Goal: Complete application form

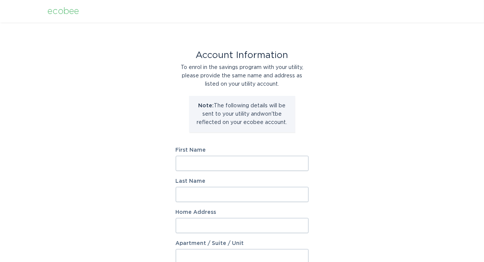
click at [226, 157] on input "First Name" at bounding box center [242, 163] width 133 height 15
type input "[PERSON_NAME] [PERSON_NAME]"
type input "Angel Mex"
type input "6000 Shepherd Mountain Cv"
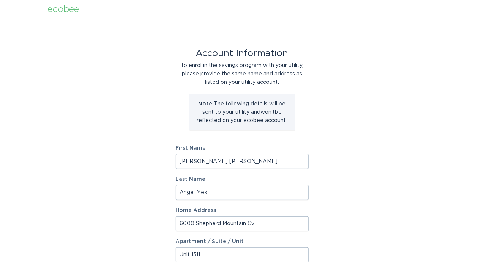
type input "Unit 1311"
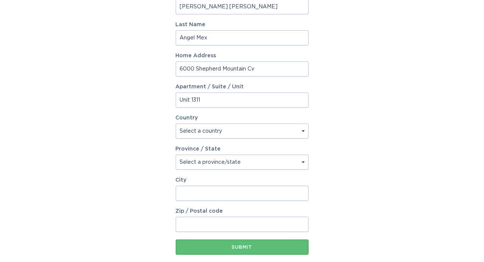
click at [204, 158] on select "Select a province/state" at bounding box center [242, 162] width 133 height 15
click at [218, 129] on select "Select a country [GEOGRAPHIC_DATA] [GEOGRAPHIC_DATA]" at bounding box center [242, 131] width 133 height 15
drag, startPoint x: 225, startPoint y: 170, endPoint x: 217, endPoint y: 164, distance: 9.8
click at [225, 170] on form "First Name [PERSON_NAME] [PERSON_NAME] Last Name Angel Mex Home Address [STREET…" at bounding box center [242, 123] width 133 height 264
click at [208, 130] on select "Select a country [GEOGRAPHIC_DATA] [GEOGRAPHIC_DATA]" at bounding box center [242, 131] width 133 height 15
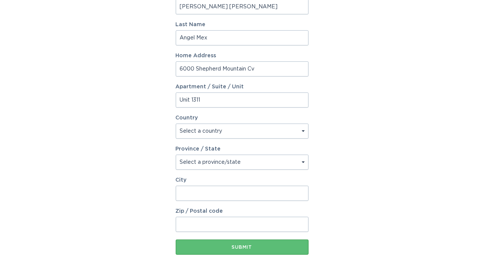
select select "US"
click at [176, 124] on select "Select a country [GEOGRAPHIC_DATA] [GEOGRAPHIC_DATA]" at bounding box center [242, 131] width 133 height 15
click at [195, 162] on select "Select a province/state [US_STATE] [US_STATE] [US_STATE] [US_STATE] [US_STATE] …" at bounding box center [242, 162] width 133 height 15
select select "[GEOGRAPHIC_DATA]"
click at [176, 155] on select "Select a province/state [US_STATE] [US_STATE] [US_STATE] [US_STATE] [US_STATE] …" at bounding box center [242, 162] width 133 height 15
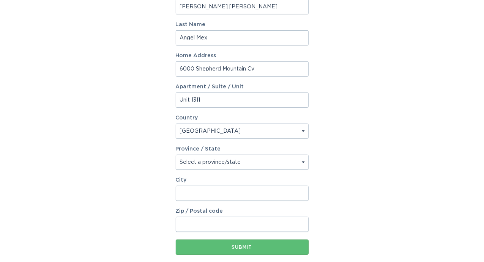
click at [194, 190] on input "City" at bounding box center [242, 193] width 133 height 15
type input "Austin"
type input "78730"
click at [342, 199] on div "Account Information To enrol in the savings program with your utility, please p…" at bounding box center [242, 75] width 484 height 419
click at [251, 245] on div "Submit" at bounding box center [241, 247] width 125 height 5
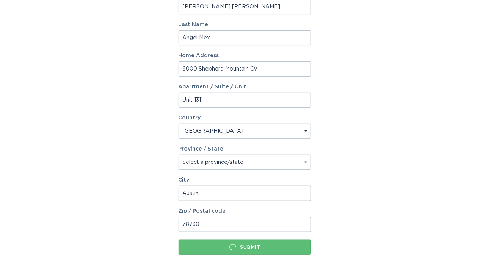
scroll to position [0, 0]
